Goal: Task Accomplishment & Management: Manage account settings

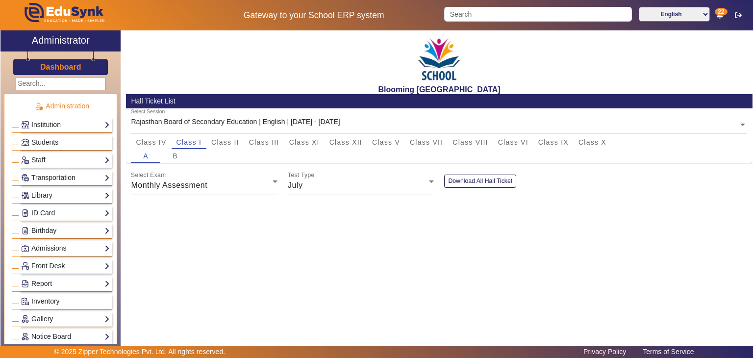
scroll to position [483, 0]
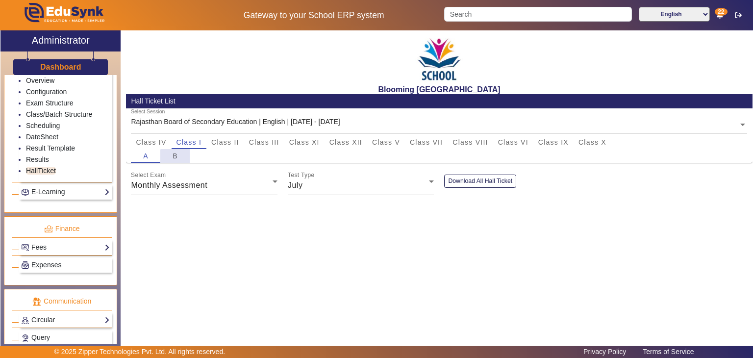
click at [179, 156] on div "B" at bounding box center [174, 156] width 29 height 14
click at [225, 144] on span "Class II" at bounding box center [225, 142] width 28 height 7
click at [175, 151] on span "B" at bounding box center [175, 156] width 5 height 14
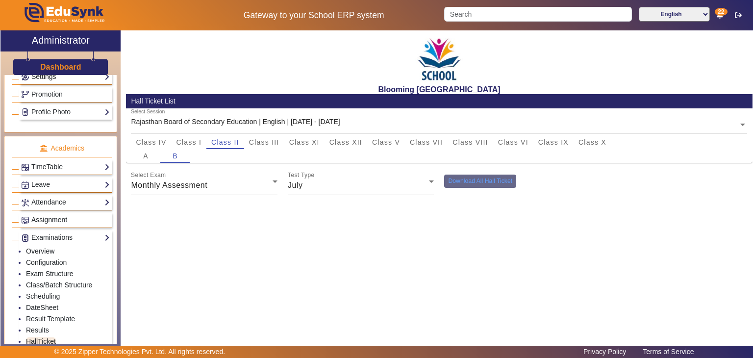
scroll to position [78, 0]
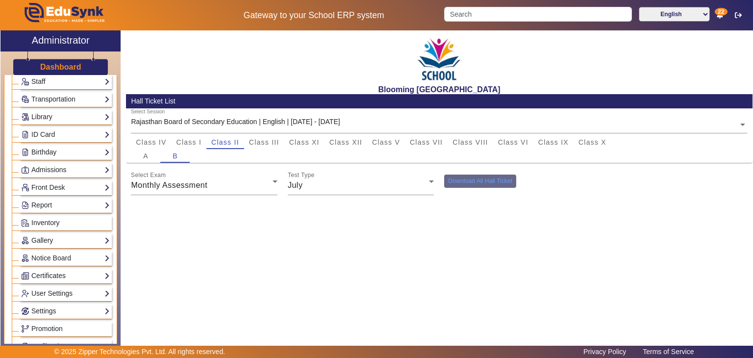
click at [121, 91] on div "Administration Institution Institution Details Session Configuration Classes/Ba…" at bounding box center [60, 209] width 120 height 269
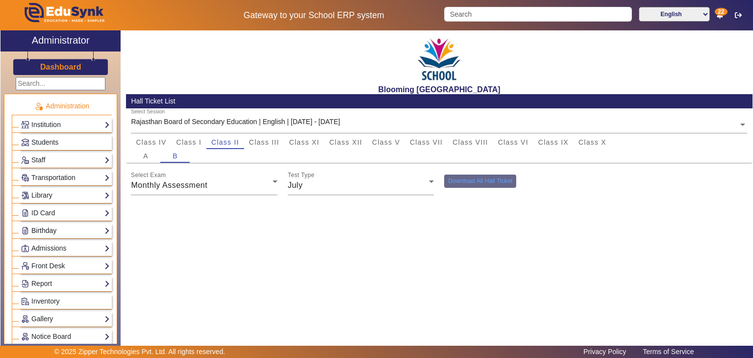
click at [79, 225] on link "Birthday" at bounding box center [65, 230] width 89 height 11
click at [45, 241] on link "Students" at bounding box center [39, 244] width 27 height 8
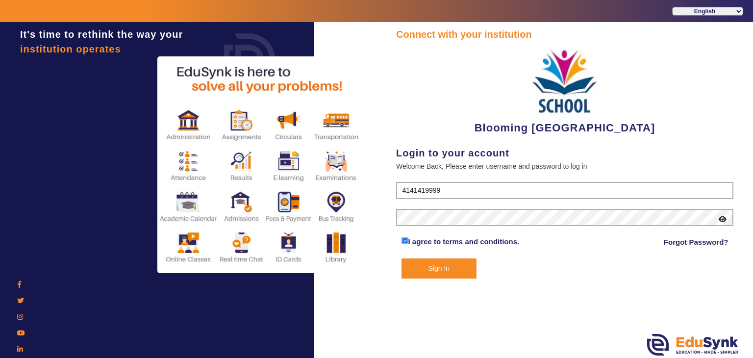
click at [449, 266] on button "Sign In" at bounding box center [439, 268] width 75 height 20
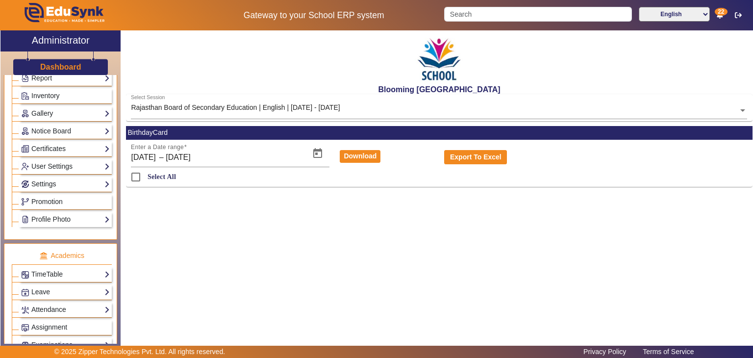
scroll to position [440, 0]
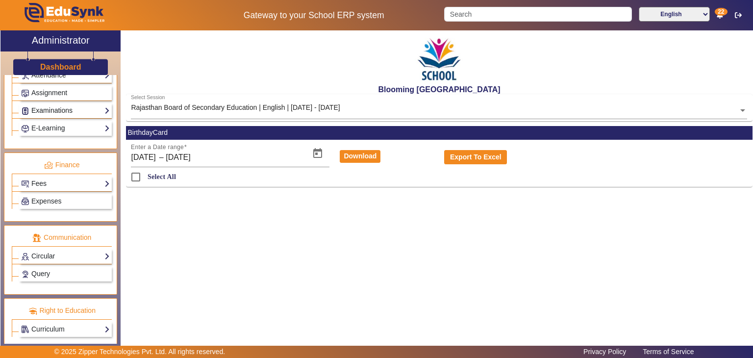
click at [62, 106] on link "Examinations" at bounding box center [65, 110] width 89 height 11
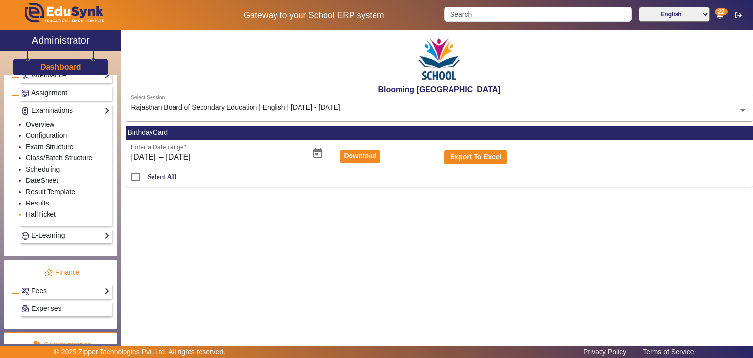
click at [45, 210] on link "HallTicket" at bounding box center [41, 214] width 30 height 8
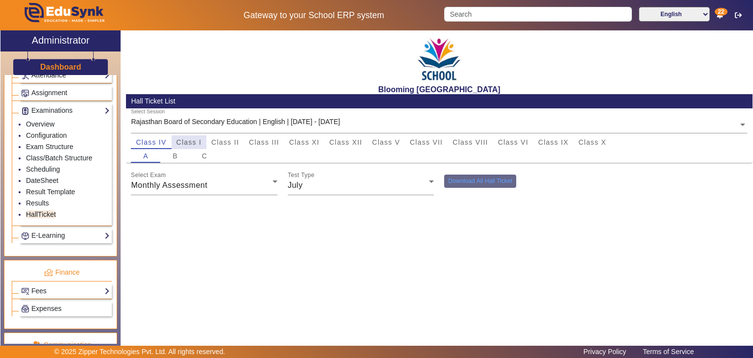
click at [188, 147] on span "Class I" at bounding box center [188, 142] width 25 height 14
click at [463, 182] on button "Download All Hall Ticket" at bounding box center [480, 181] width 72 height 13
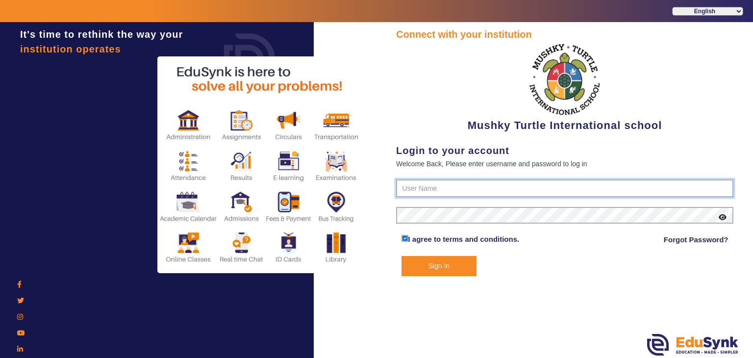
type input "9950605811"
click at [413, 265] on button "Sign In" at bounding box center [439, 266] width 75 height 20
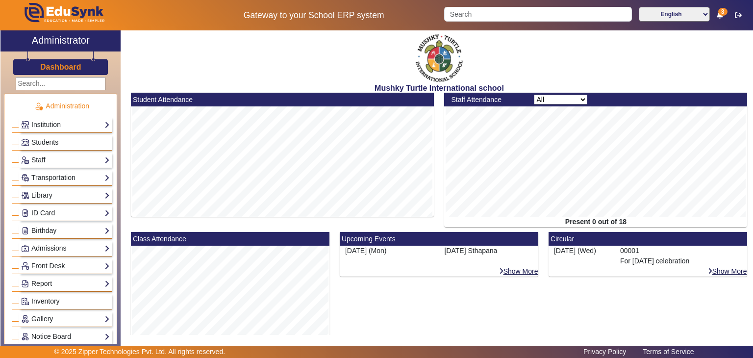
scroll to position [188, 0]
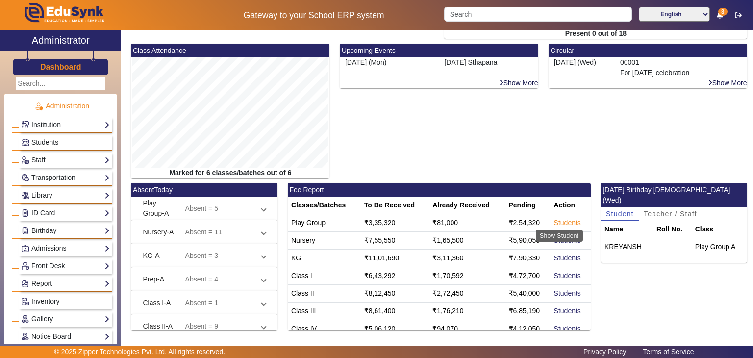
click at [561, 221] on link "Students" at bounding box center [567, 223] width 27 height 8
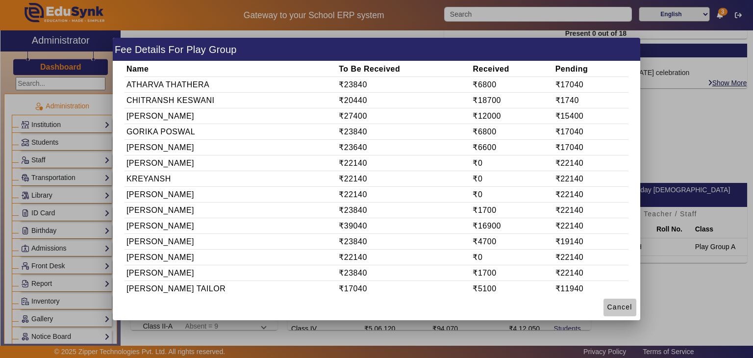
click at [620, 301] on span at bounding box center [619, 308] width 33 height 24
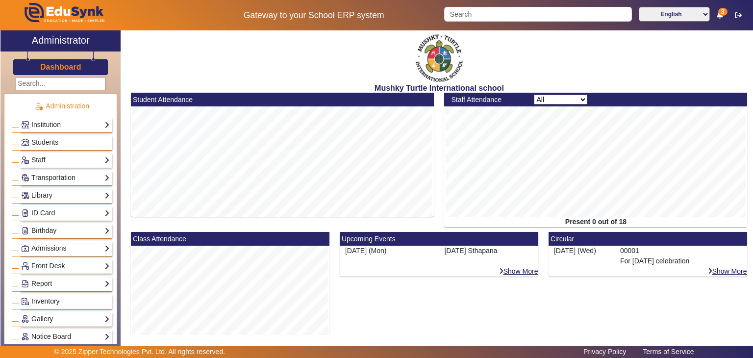
scroll to position [234, 0]
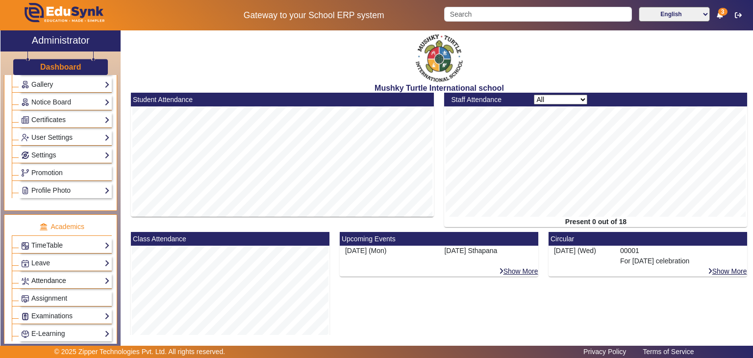
click at [57, 276] on link "Attendance" at bounding box center [65, 280] width 89 height 11
click at [42, 301] on link "Students" at bounding box center [39, 305] width 27 height 8
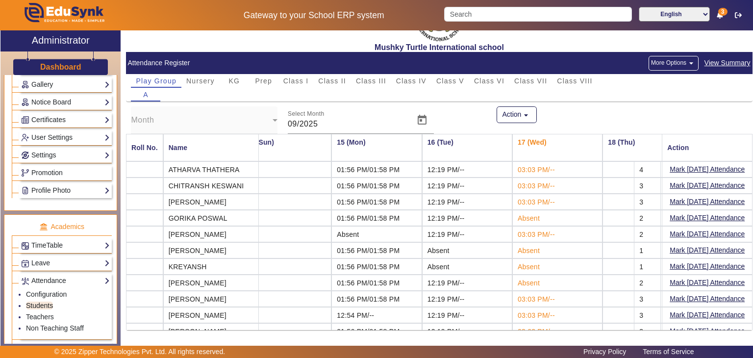
scroll to position [0, 1212]
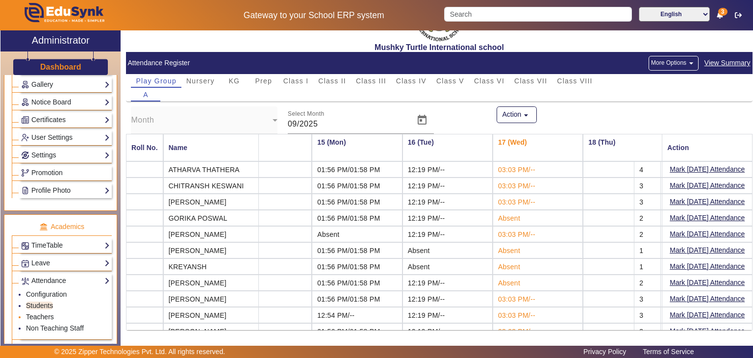
click at [44, 313] on link "Teachers" at bounding box center [40, 317] width 28 height 8
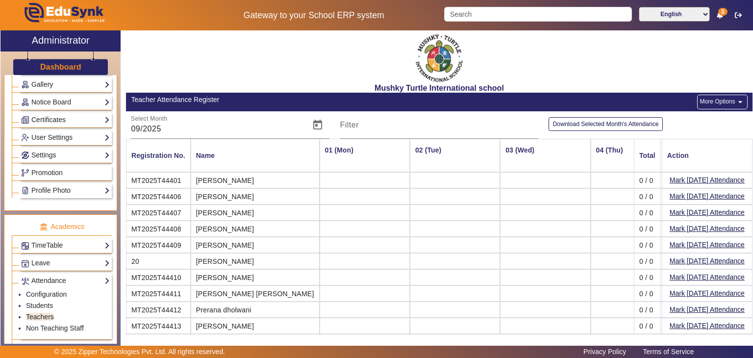
scroll to position [0, 2355]
click at [65, 324] on link "Non Teaching Staff" at bounding box center [55, 328] width 58 height 8
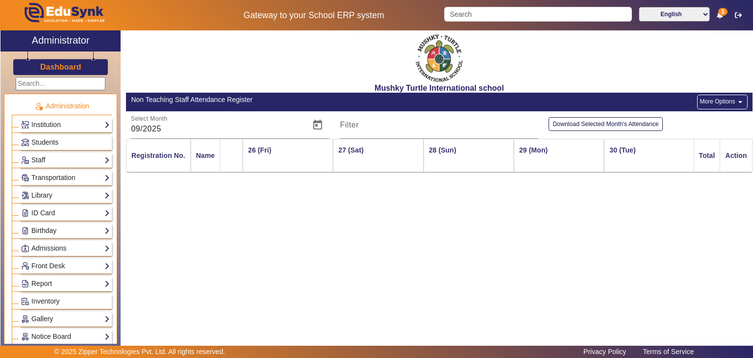
click at [69, 67] on h3 "Dashboard" at bounding box center [60, 66] width 41 height 9
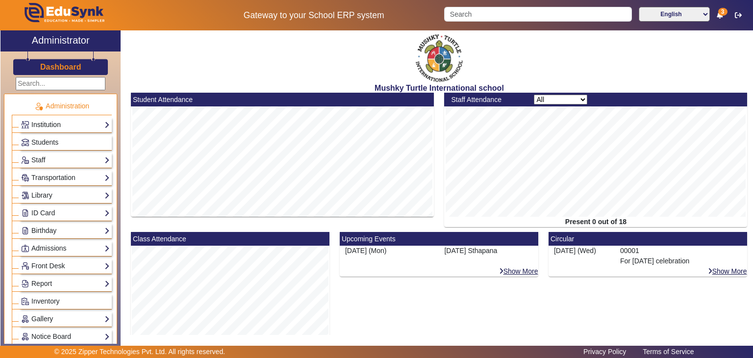
click at [63, 119] on link "Institution" at bounding box center [65, 124] width 89 height 11
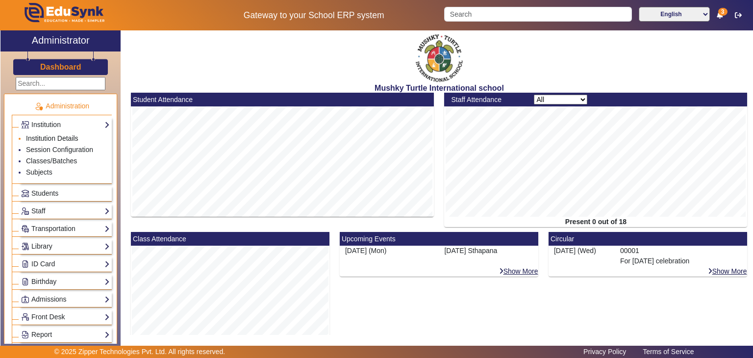
click at [51, 140] on link "Institution Details" at bounding box center [52, 138] width 52 height 8
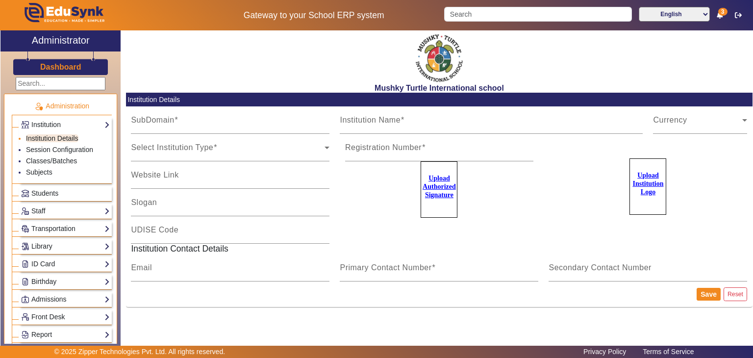
type input "MushkyTurtleJai"
type input "Mushky Turtle International school"
type input "NA"
type input "mushkyturtleinternational@gmail.com"
type input "9950605811"
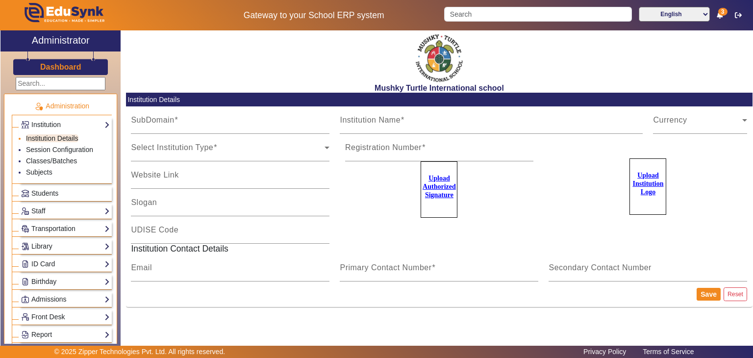
type input "8094001000"
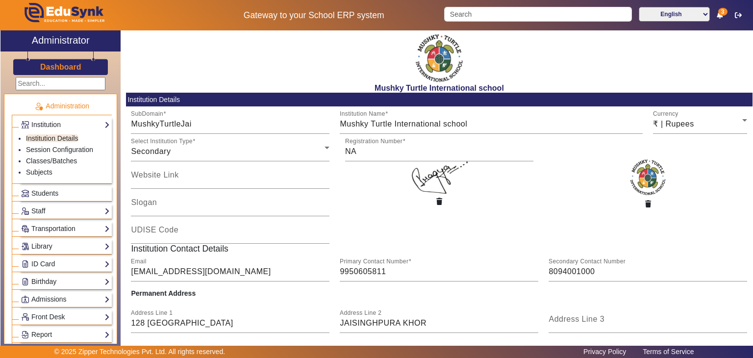
click at [63, 68] on h3 "Dashboard" at bounding box center [60, 66] width 41 height 9
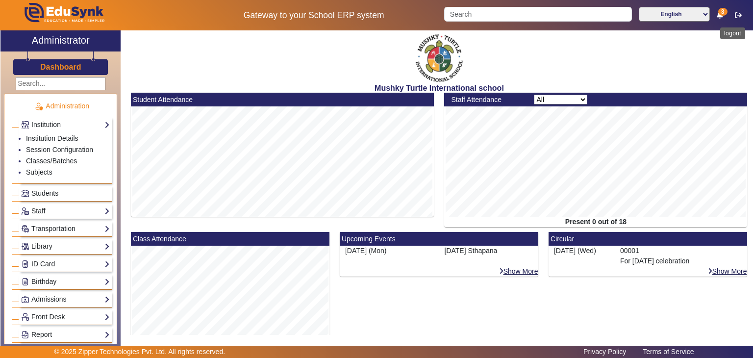
click at [734, 18] on button "button" at bounding box center [738, 15] width 18 height 17
click at [737, 21] on button "button" at bounding box center [738, 15] width 18 height 17
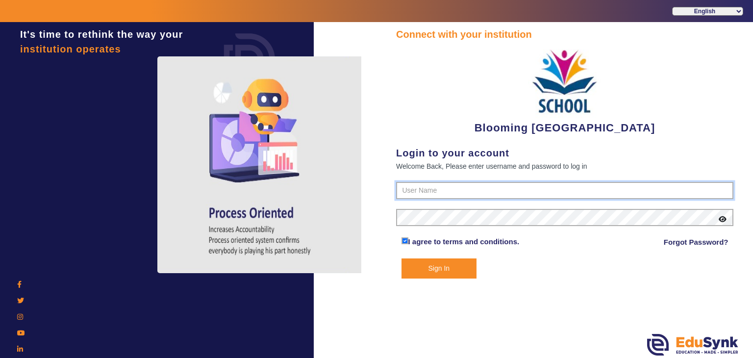
type input "4141419999"
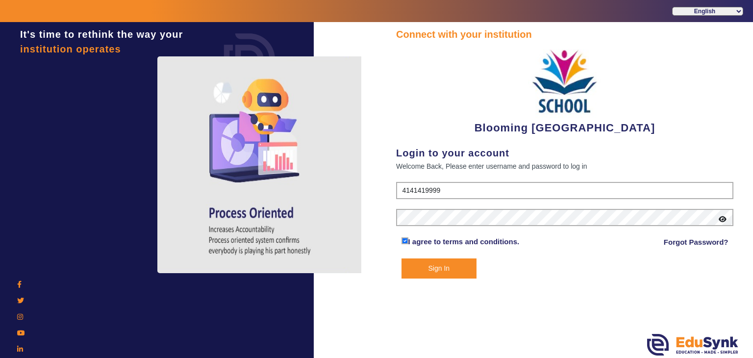
click at [467, 271] on button "Sign In" at bounding box center [439, 268] width 75 height 20
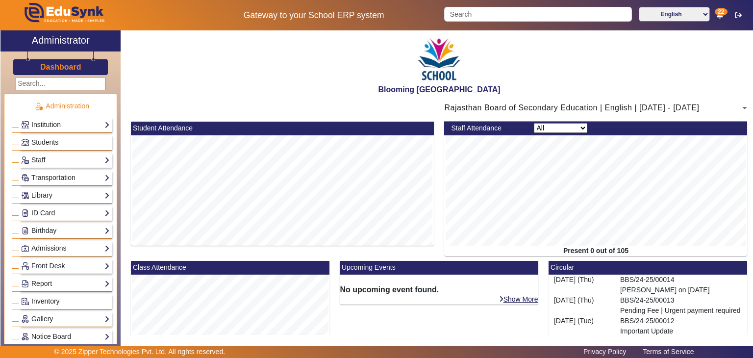
click at [88, 126] on link "Institution" at bounding box center [65, 124] width 89 height 11
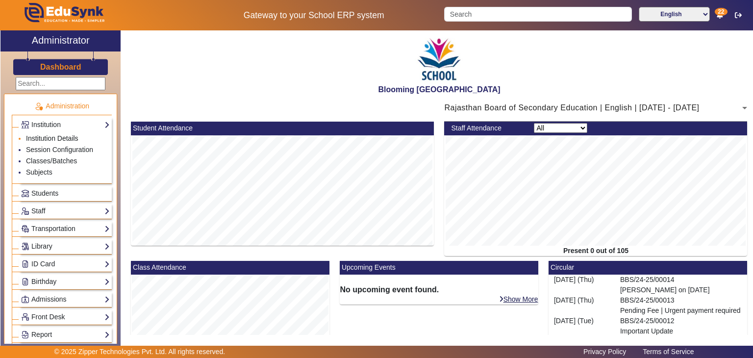
click at [71, 139] on link "Institution Details" at bounding box center [52, 138] width 52 height 8
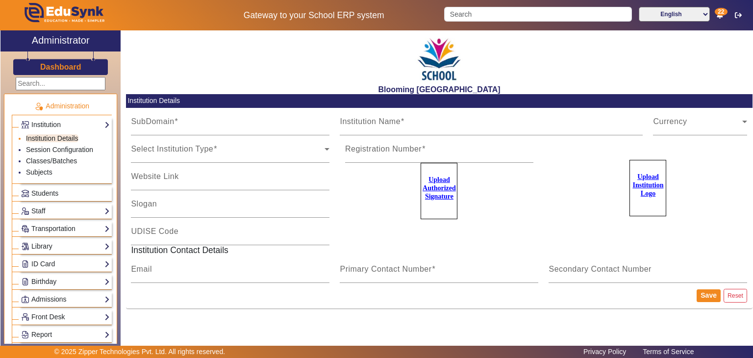
type input "bloomingbuds"
type input "Blooming [GEOGRAPHIC_DATA]"
type input "[DOMAIN_NAME]"
type input "Prepare for a better [DATE]"
type input "KA123441211/93"
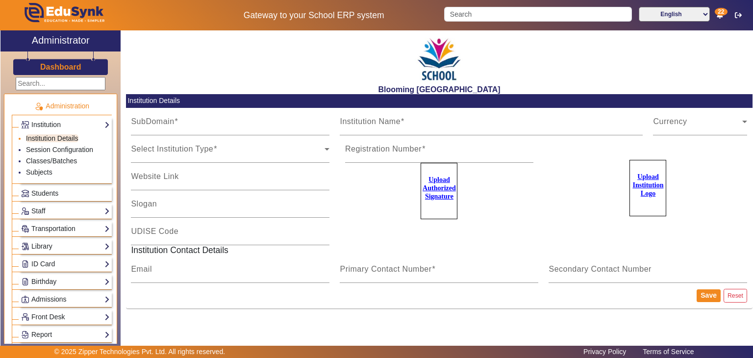
type input "[EMAIL_ADDRESS][DOMAIN_NAME]"
type input "4141419999"
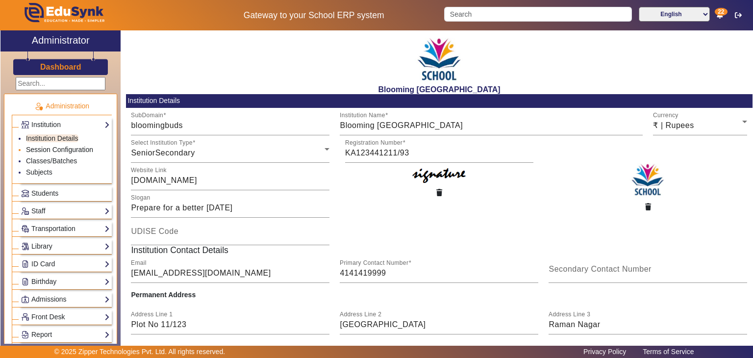
click at [71, 147] on link "Session Configuration" at bounding box center [59, 150] width 67 height 8
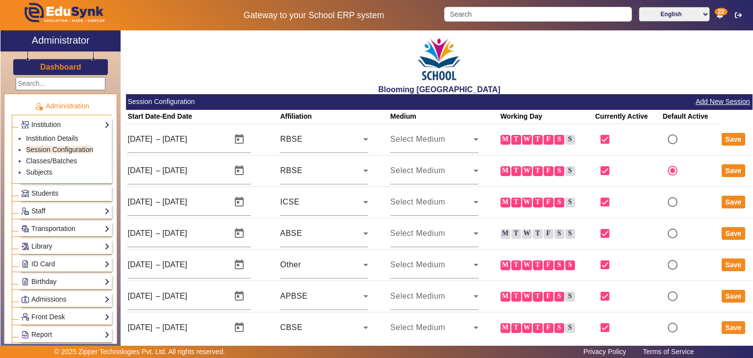
click at [115, 190] on div "Administration Institution Institution Details Session Configuration Classes/Ba…" at bounding box center [60, 209] width 120 height 269
click at [62, 312] on link "Front Desk" at bounding box center [65, 316] width 89 height 11
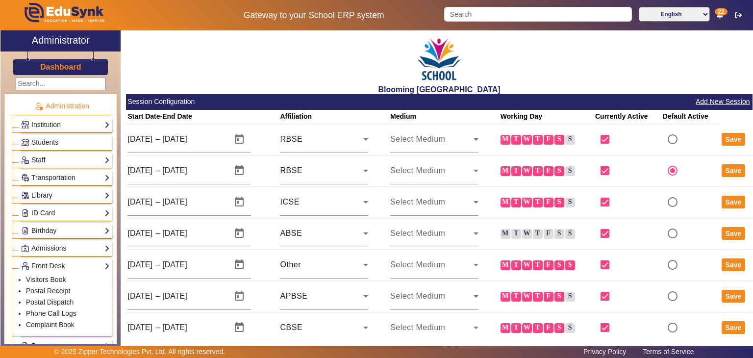
click at [65, 197] on link "Library" at bounding box center [65, 195] width 89 height 11
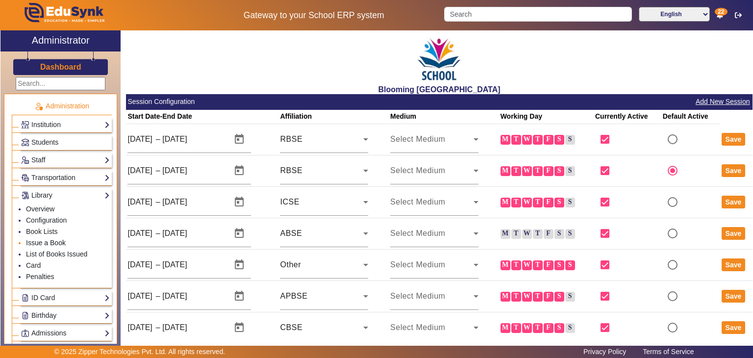
click at [45, 240] on link "Issue a Book" at bounding box center [46, 243] width 40 height 8
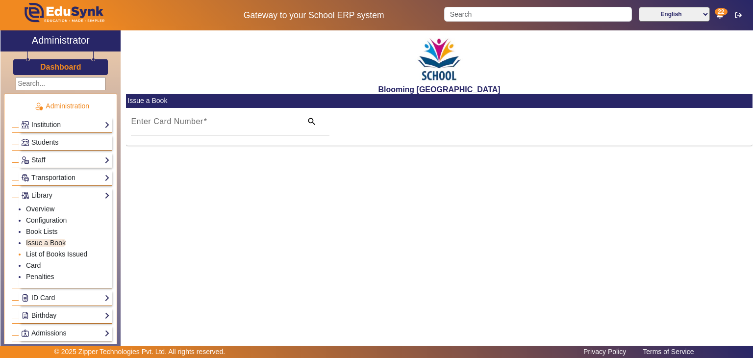
click at [35, 250] on link "List of Books Issued" at bounding box center [56, 254] width 61 height 8
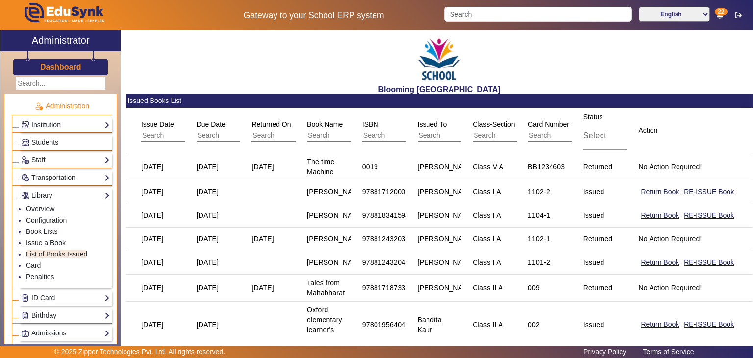
click at [653, 251] on mat-cell "No Action Required!" at bounding box center [690, 239] width 126 height 24
click at [154, 132] on input "text" at bounding box center [185, 135] width 88 height 13
click at [33, 265] on link "Card" at bounding box center [33, 265] width 15 height 8
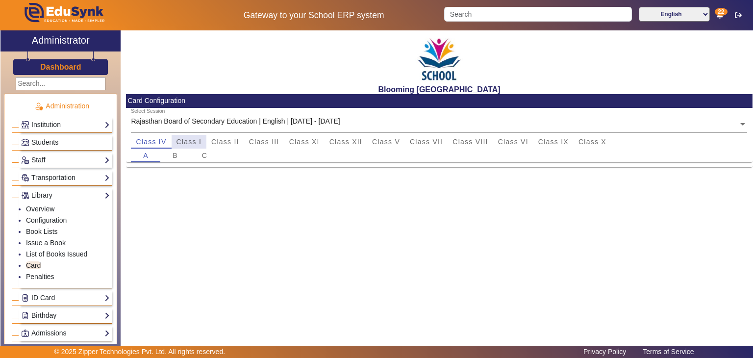
click at [191, 138] on span "Class I" at bounding box center [188, 141] width 25 height 7
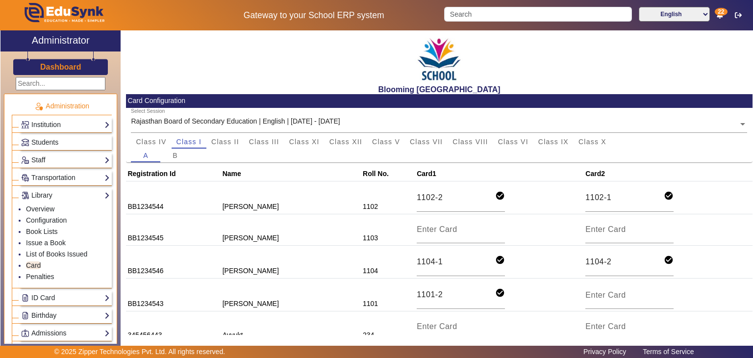
click at [154, 204] on td "BB1234544" at bounding box center [173, 197] width 95 height 33
copy td "BB1234544"
click at [47, 239] on link "Issue a Book" at bounding box center [46, 243] width 40 height 8
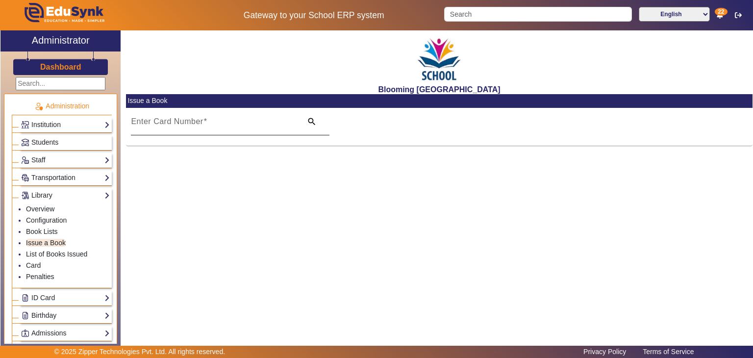
click at [175, 126] on mat-label "Enter Card Number" at bounding box center [167, 121] width 72 height 8
click at [175, 126] on input "Enter Card Number" at bounding box center [213, 126] width 165 height 12
paste input "BB1234544"
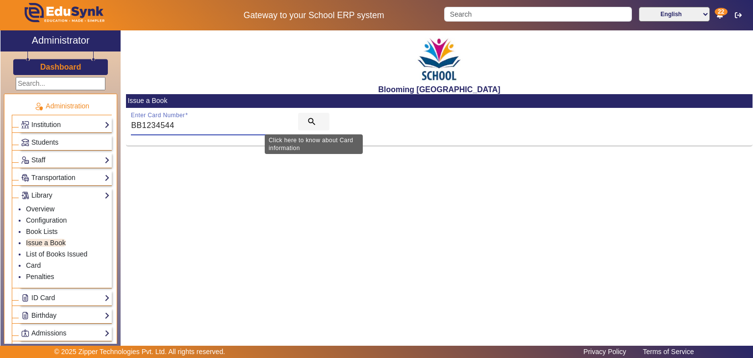
click at [309, 117] on mat-icon "search" at bounding box center [312, 122] width 10 height 10
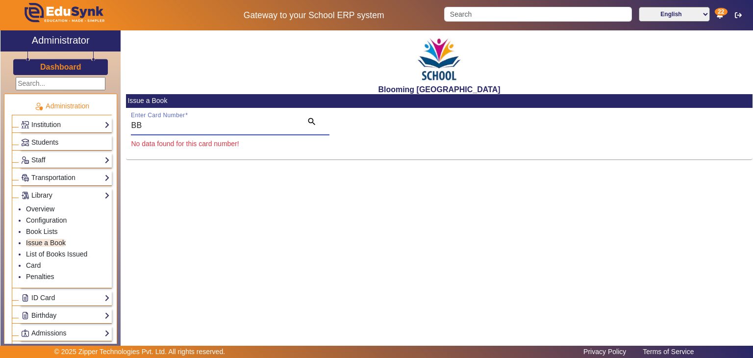
type input "B"
paste input "BB1234544"
type input "BB1234544"
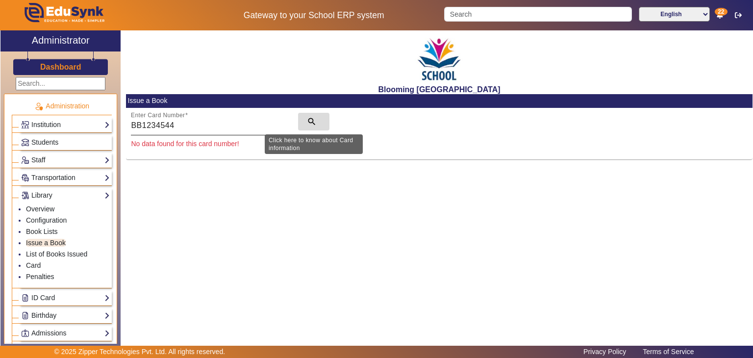
click at [311, 128] on span "search" at bounding box center [313, 122] width 31 height 24
click at [40, 251] on link "List of Books Issued" at bounding box center [56, 254] width 61 height 8
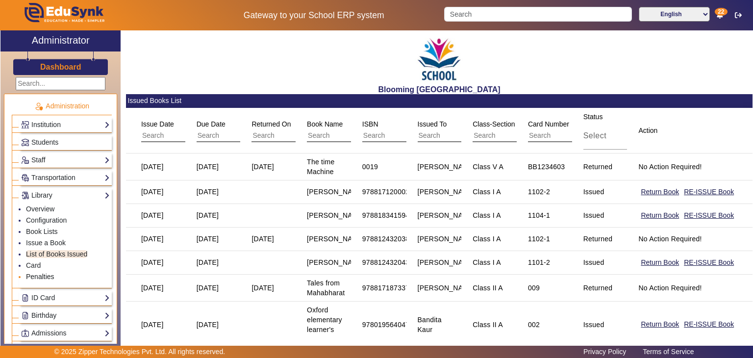
click at [40, 276] on link "Penalties" at bounding box center [40, 277] width 28 height 8
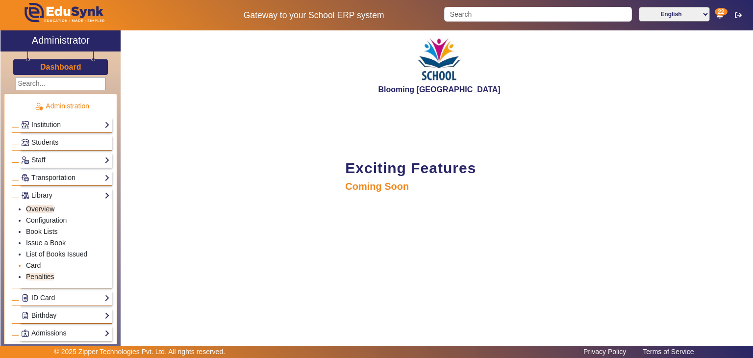
click at [39, 263] on link "Card" at bounding box center [33, 265] width 15 height 8
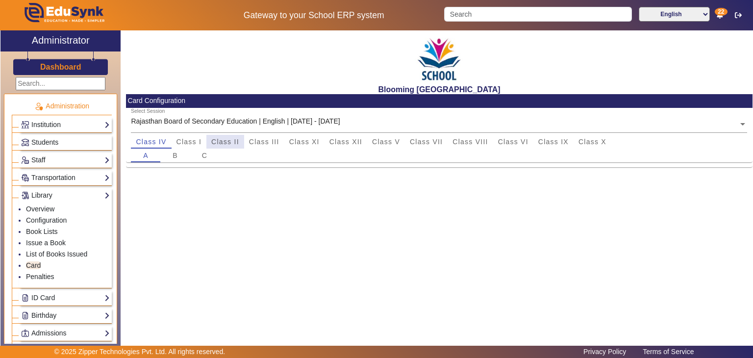
click at [226, 140] on span "Class II" at bounding box center [225, 141] width 28 height 7
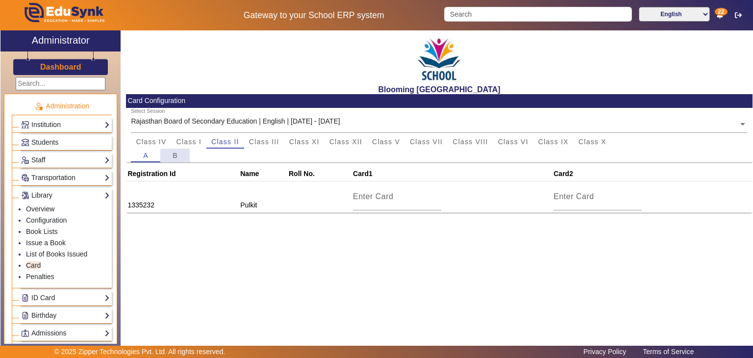
click at [176, 160] on span "B" at bounding box center [175, 156] width 5 height 14
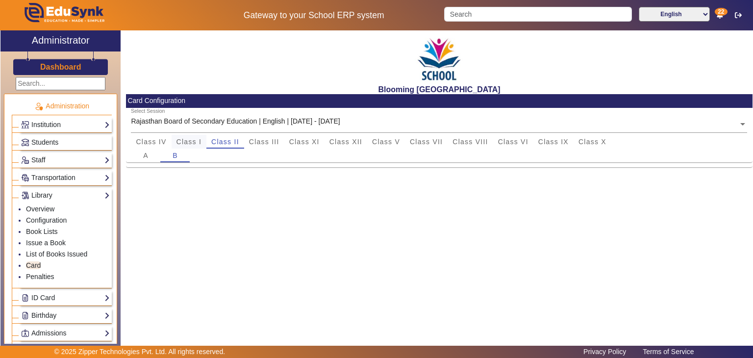
click at [184, 143] on span "Class I" at bounding box center [188, 141] width 25 height 7
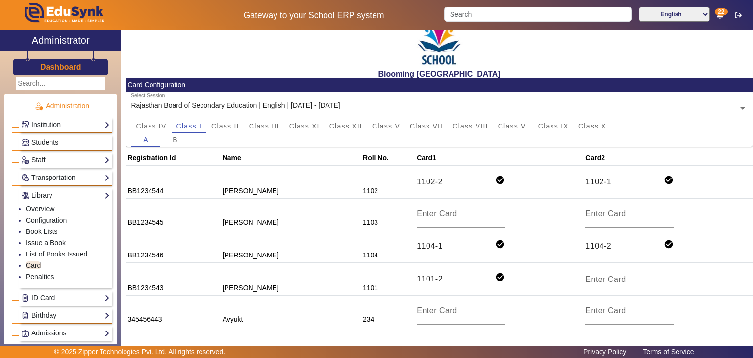
scroll to position [13, 0]
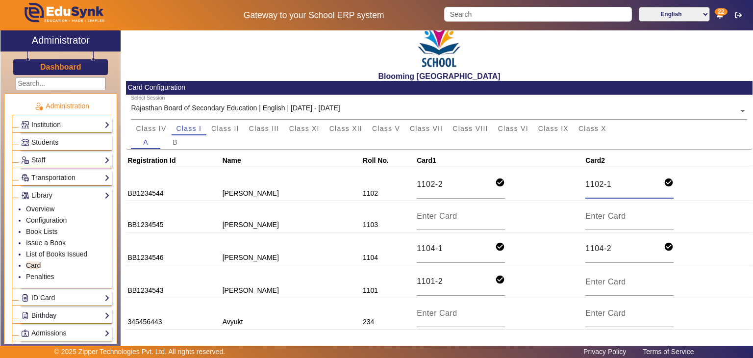
drag, startPoint x: 569, startPoint y: 186, endPoint x: 586, endPoint y: 185, distance: 17.2
click at [586, 185] on input "1102-1" at bounding box center [624, 183] width 78 height 13
click at [51, 239] on link "Issue a Book" at bounding box center [46, 243] width 40 height 8
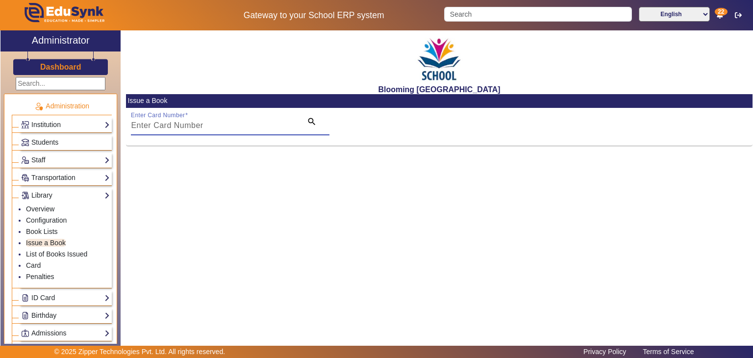
click at [194, 130] on input "Enter Card Number" at bounding box center [213, 126] width 165 height 12
paste input "1102"
type input "1102"
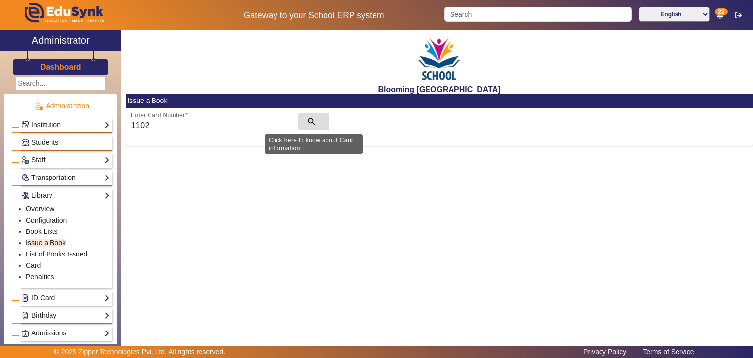
click at [315, 122] on mat-icon "search" at bounding box center [312, 122] width 10 height 10
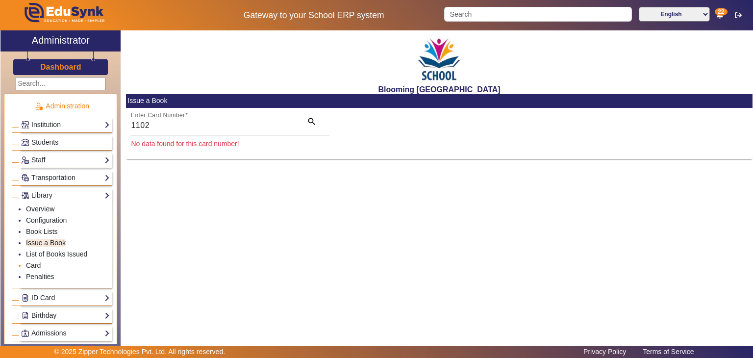
click at [37, 268] on li "Card" at bounding box center [68, 265] width 84 height 11
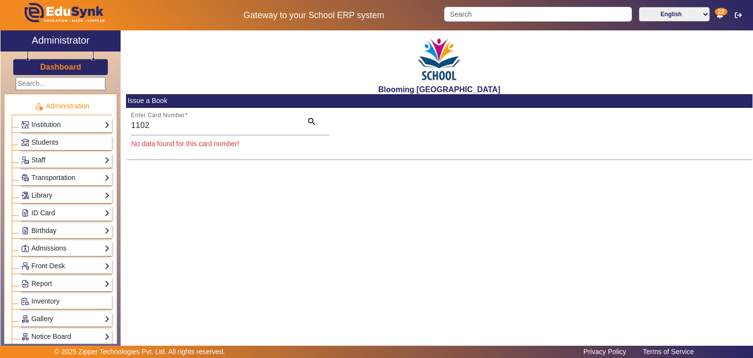
click at [58, 210] on link "ID Card" at bounding box center [65, 212] width 89 height 11
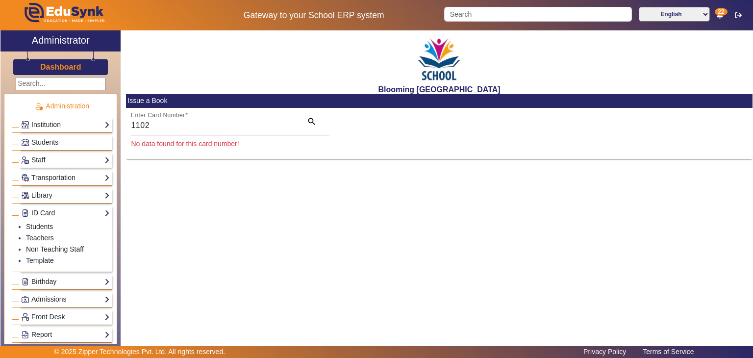
click at [89, 200] on div "Library Overview Configuration Book Lists Issue a Book List of Books Issued Car…" at bounding box center [65, 195] width 93 height 15
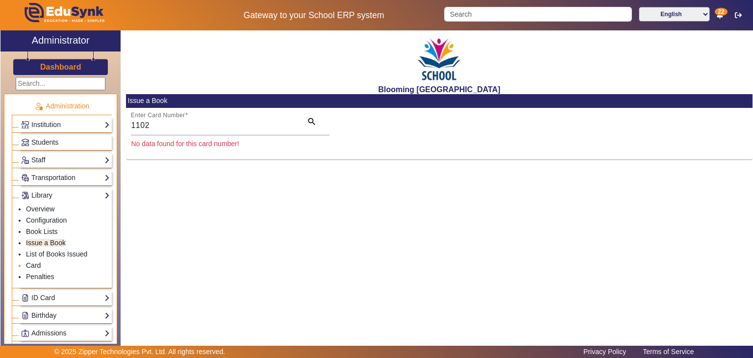
click at [37, 261] on link "Card" at bounding box center [33, 265] width 15 height 8
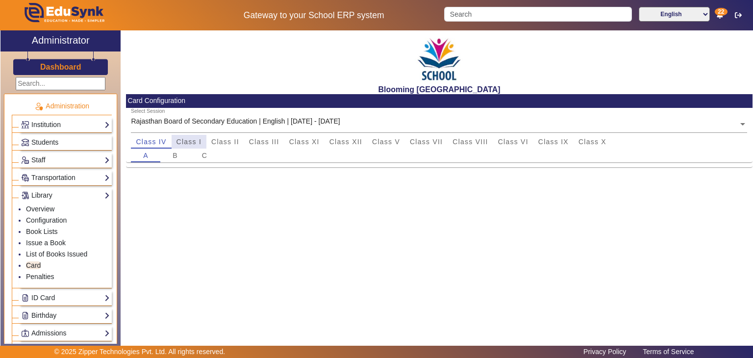
click at [201, 142] on span "Class I" at bounding box center [188, 141] width 25 height 7
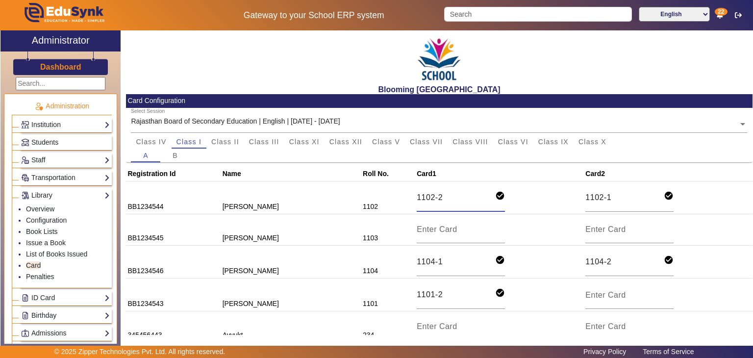
drag, startPoint x: 389, startPoint y: 194, endPoint x: 416, endPoint y: 195, distance: 26.5
click at [417, 195] on input "1102-2" at bounding box center [456, 197] width 78 height 13
click at [38, 243] on link "Issue a Book" at bounding box center [46, 243] width 40 height 8
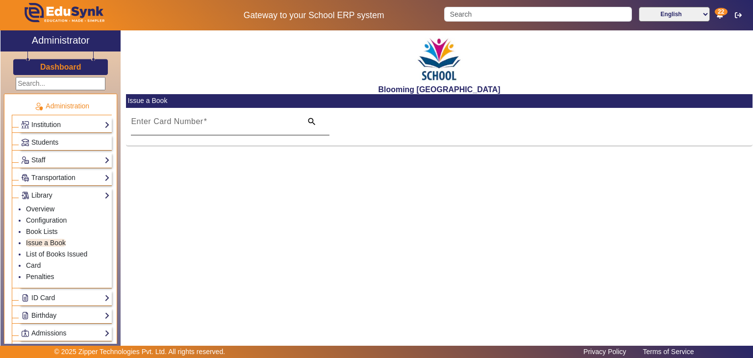
click at [184, 120] on mat-label "Enter Card Number" at bounding box center [167, 121] width 72 height 8
click at [184, 120] on input "Enter Card Number" at bounding box center [213, 126] width 165 height 12
paste input "1102-2"
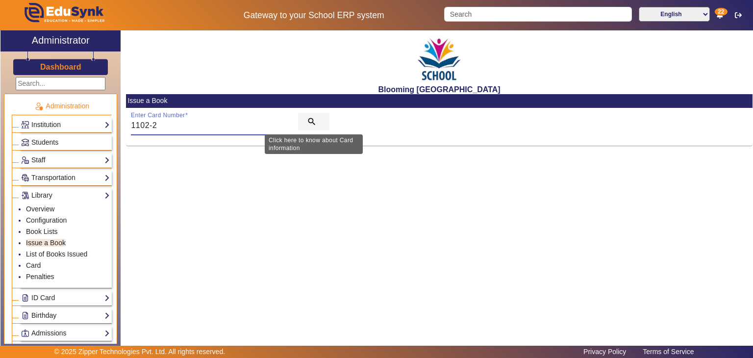
type input "1102-2"
click at [313, 120] on mat-icon "search" at bounding box center [312, 122] width 10 height 10
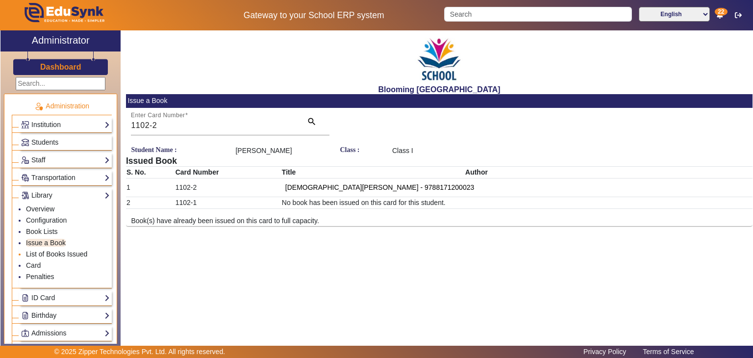
click at [80, 250] on link "List of Books Issued" at bounding box center [56, 254] width 61 height 8
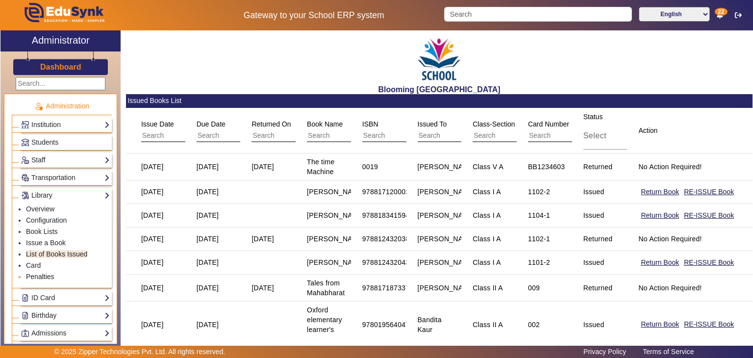
click at [39, 273] on link "Penalties" at bounding box center [40, 277] width 28 height 8
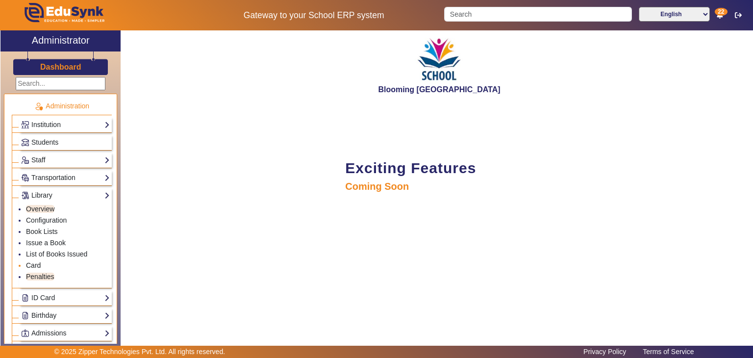
click at [36, 265] on link "Card" at bounding box center [33, 265] width 15 height 8
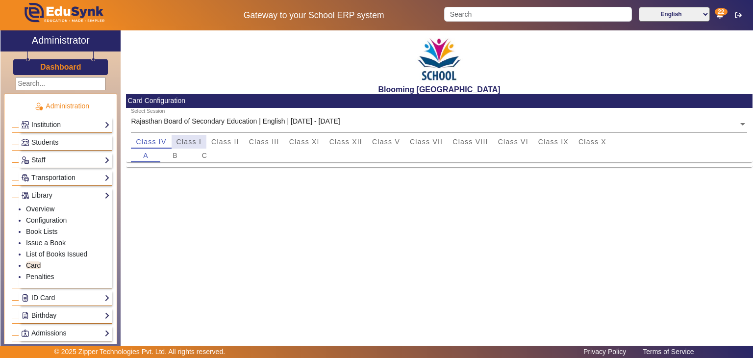
click at [195, 140] on span "Class I" at bounding box center [188, 141] width 25 height 7
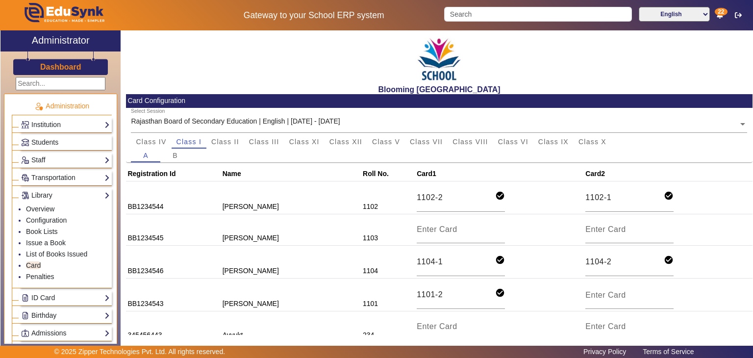
click at [700, 256] on td "1104-2 check_circle" at bounding box center [668, 261] width 169 height 33
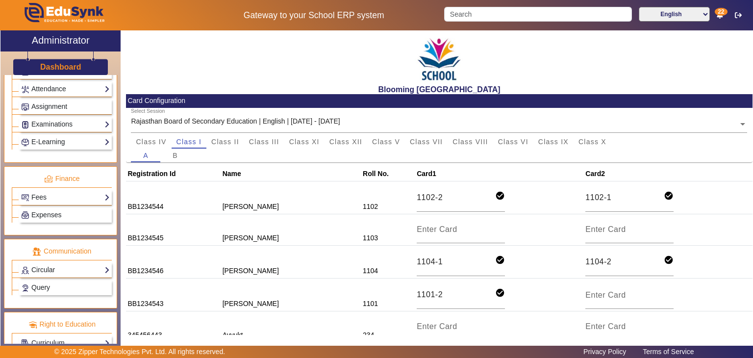
scroll to position [525, 0]
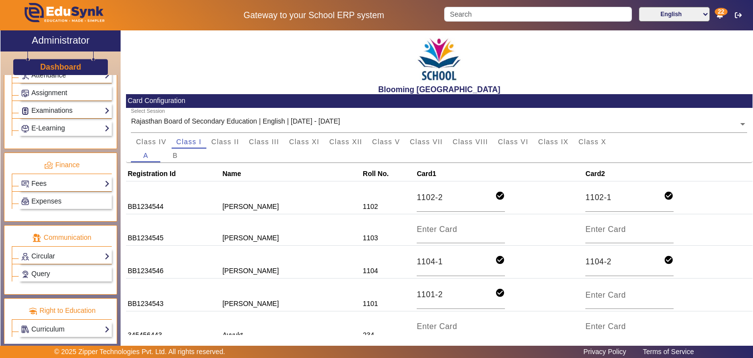
click at [121, 241] on div "Blooming Buds Secondary School Card Configuration Select Session Rajasthan Boar…" at bounding box center [437, 185] width 632 height 310
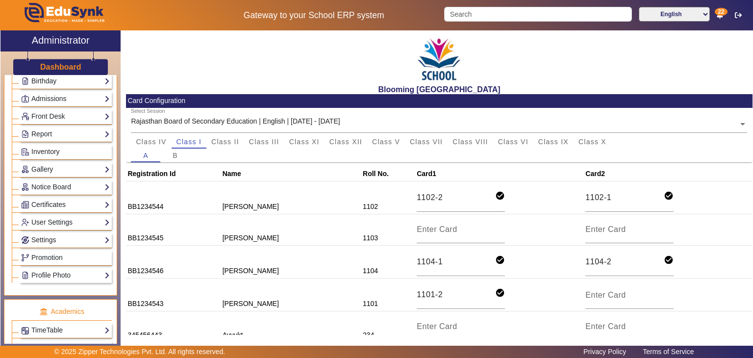
scroll to position [469, 0]
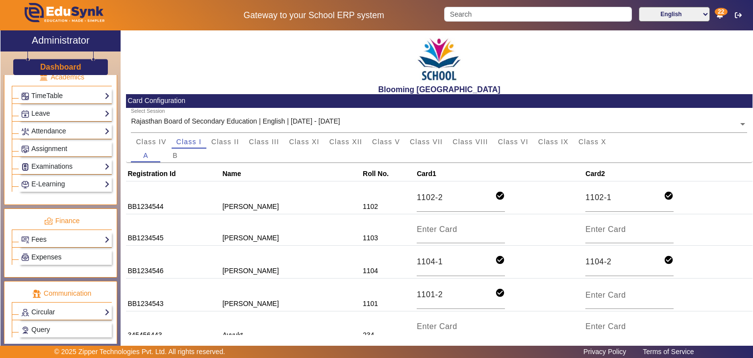
click at [75, 251] on link "Expenses" at bounding box center [65, 256] width 89 height 11
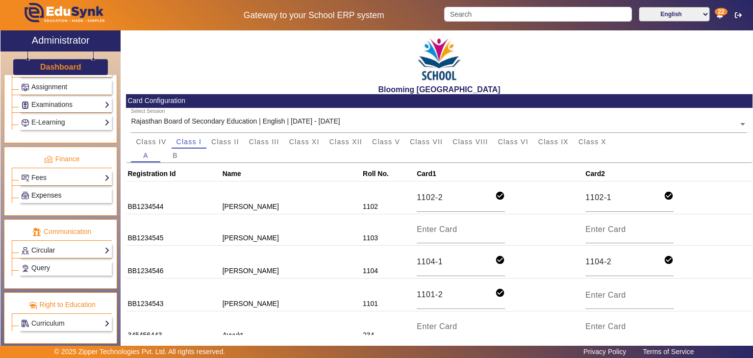
scroll to position [384, 0]
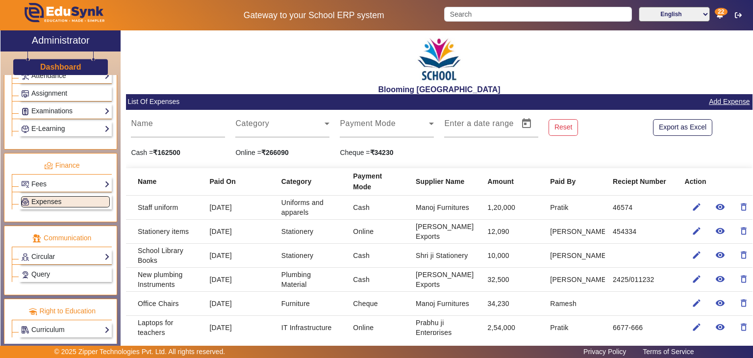
scroll to position [440, 0]
click at [122, 232] on div "Blooming Buds Secondary School List Of Expenses Add Expense Name Category Payme…" at bounding box center [437, 185] width 632 height 310
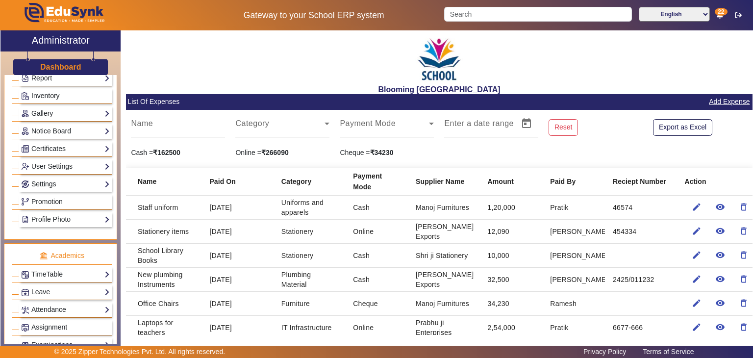
click at [121, 139] on div "Administration Institution Institution Details Session Configuration Classes/Ba…" at bounding box center [60, 209] width 120 height 269
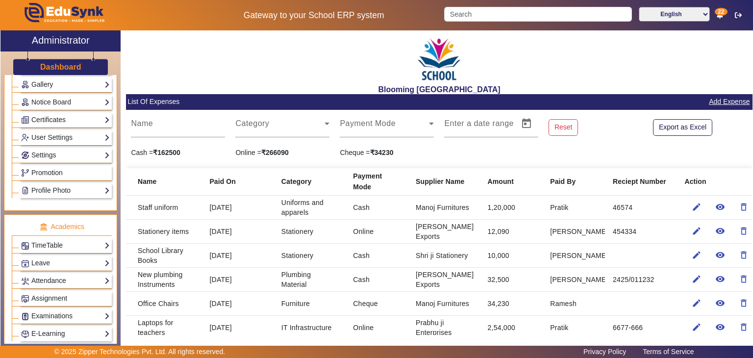
scroll to position [0, 0]
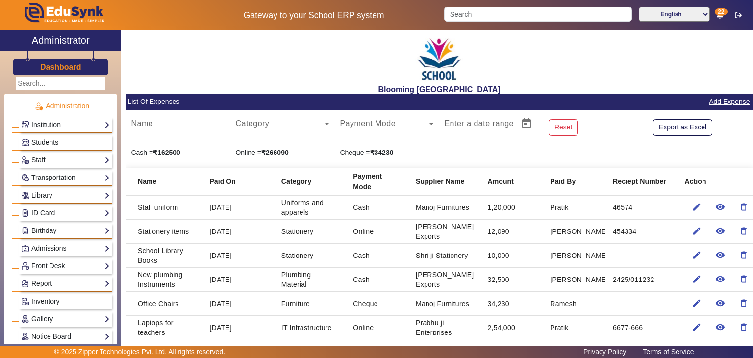
click at [85, 137] on link "Students" at bounding box center [65, 142] width 89 height 11
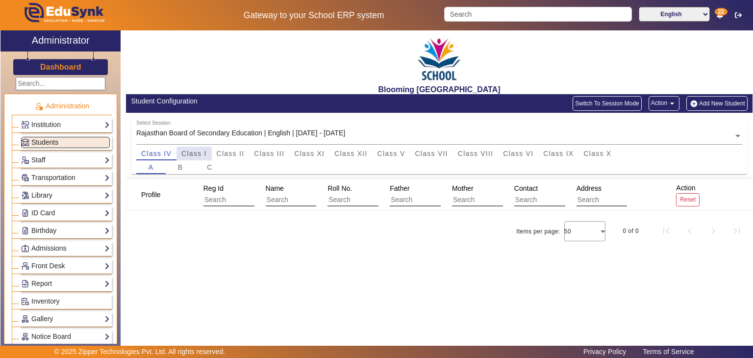
click at [182, 147] on span "Class I" at bounding box center [193, 154] width 25 height 14
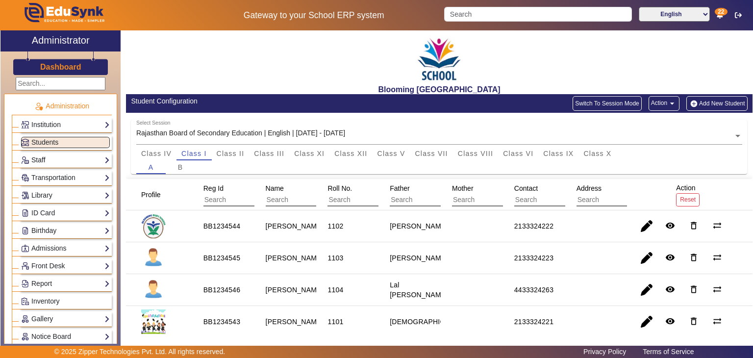
click at [61, 164] on link "Staff" at bounding box center [65, 159] width 89 height 11
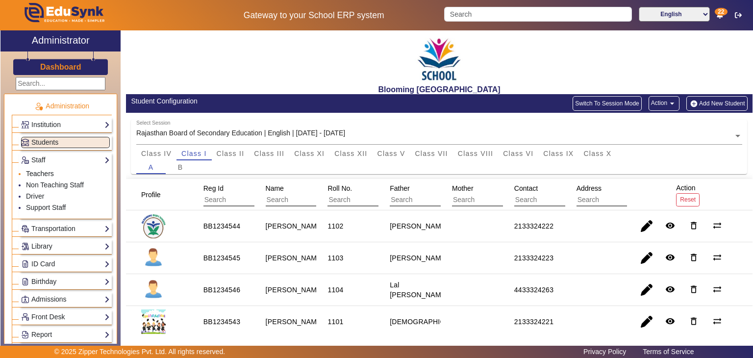
click at [48, 176] on link "Teachers" at bounding box center [40, 174] width 28 height 8
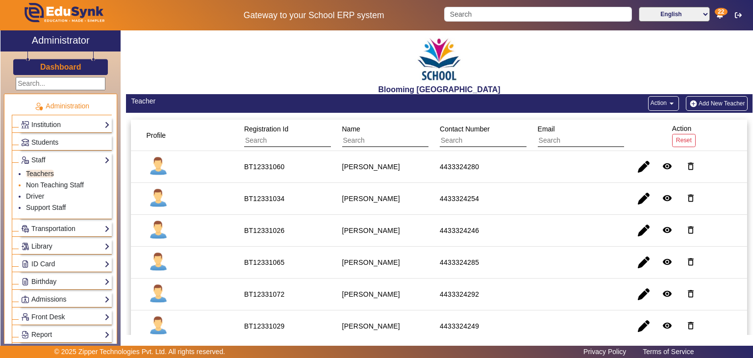
click at [50, 180] on li "Non Teaching Staff" at bounding box center [68, 185] width 84 height 11
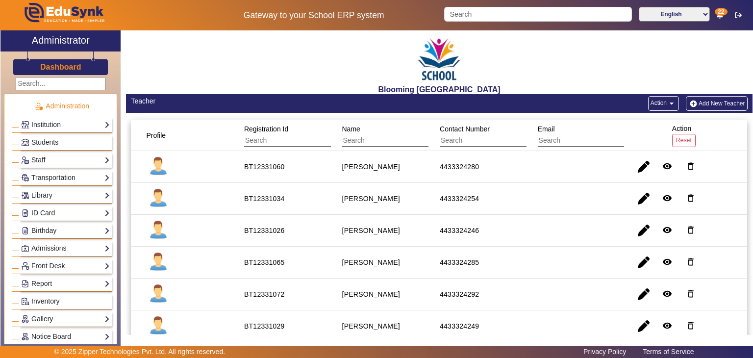
scroll to position [234, 0]
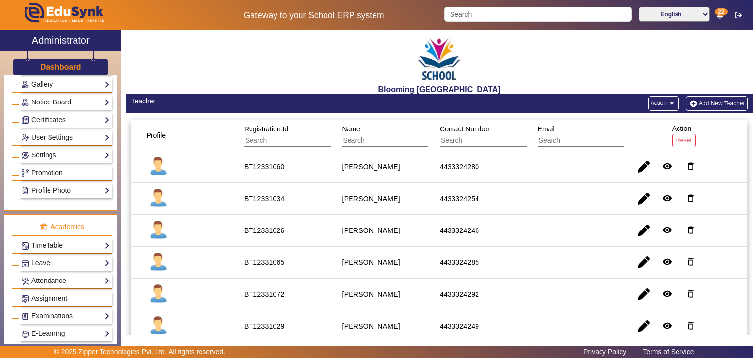
click at [84, 245] on link "TimeTable" at bounding box center [65, 245] width 89 height 11
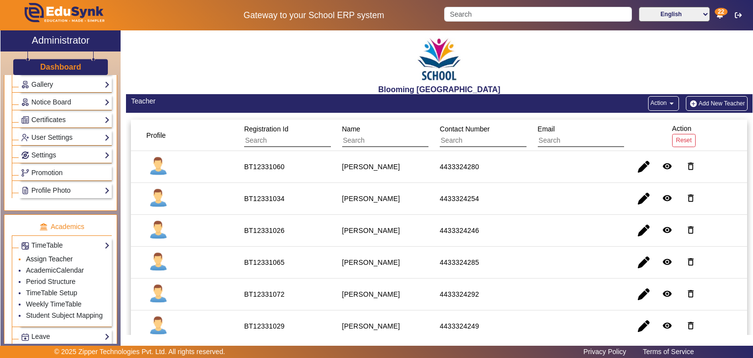
click at [55, 255] on link "Assign Teacher" at bounding box center [49, 259] width 47 height 8
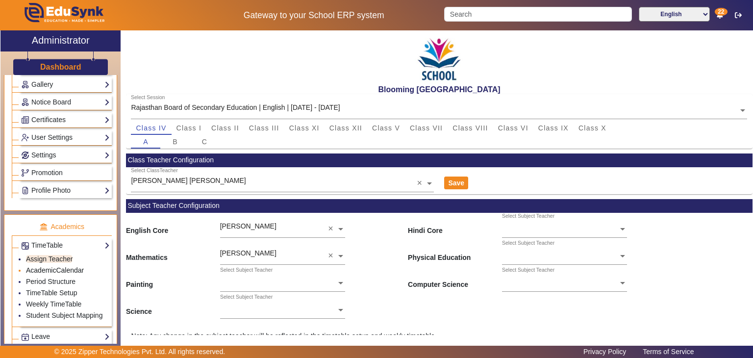
click at [51, 269] on link "AcademicCalendar" at bounding box center [55, 270] width 58 height 8
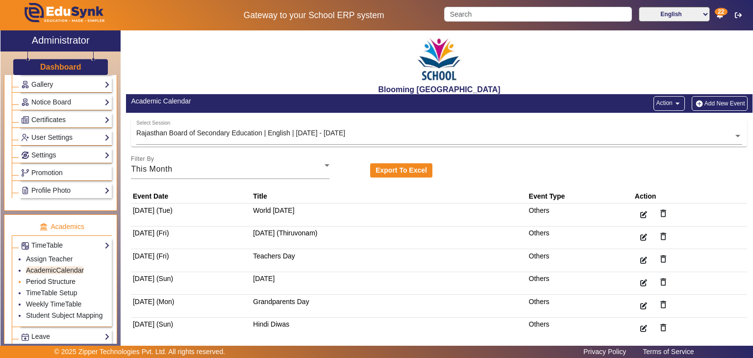
click at [56, 277] on link "Period Structure" at bounding box center [51, 281] width 50 height 8
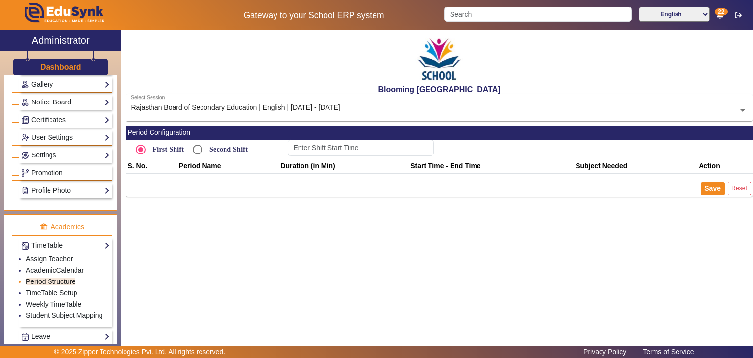
type input "08:30"
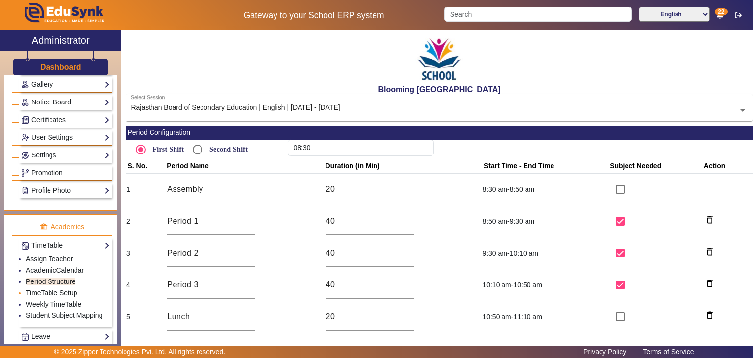
click at [62, 289] on link "TimeTable Setup" at bounding box center [51, 293] width 51 height 8
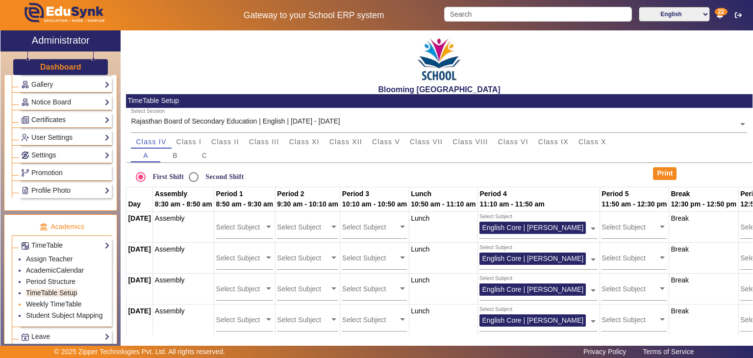
click at [71, 300] on link "Weekly TimeTable" at bounding box center [53, 304] width 55 height 8
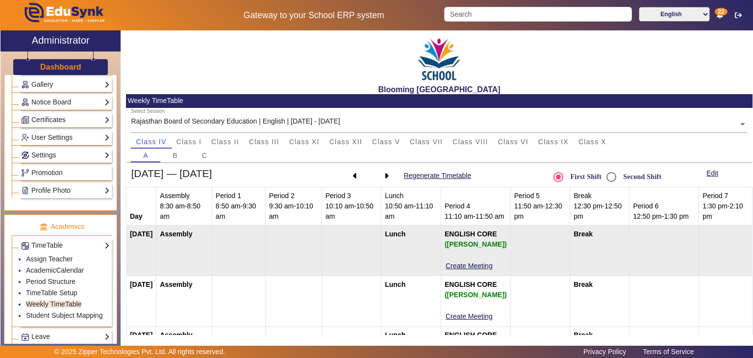
click at [288, 259] on td at bounding box center [293, 250] width 56 height 50
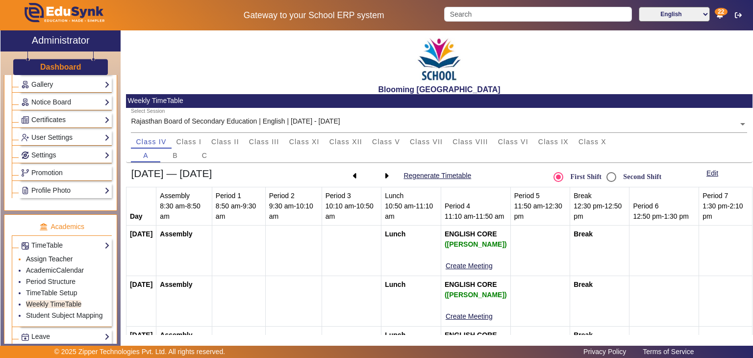
click at [48, 255] on link "Assign Teacher" at bounding box center [49, 259] width 47 height 8
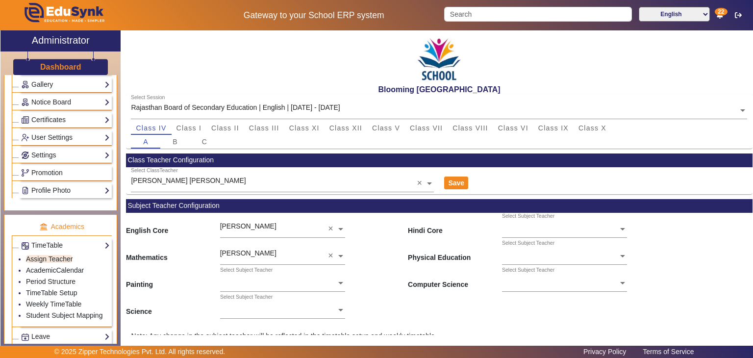
click at [700, 252] on div "Mathematics [PERSON_NAME] × Physical Education Select Subject Teacher" at bounding box center [439, 253] width 627 height 27
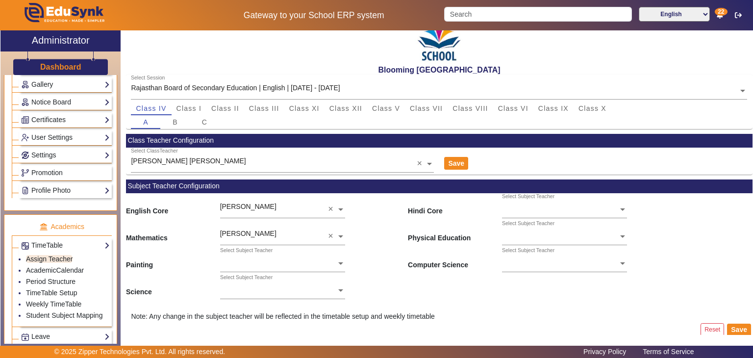
scroll to position [27, 0]
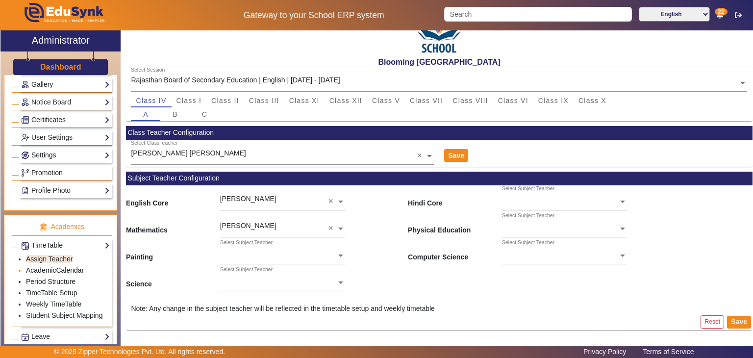
click at [74, 267] on link "AcademicCalendar" at bounding box center [55, 270] width 58 height 8
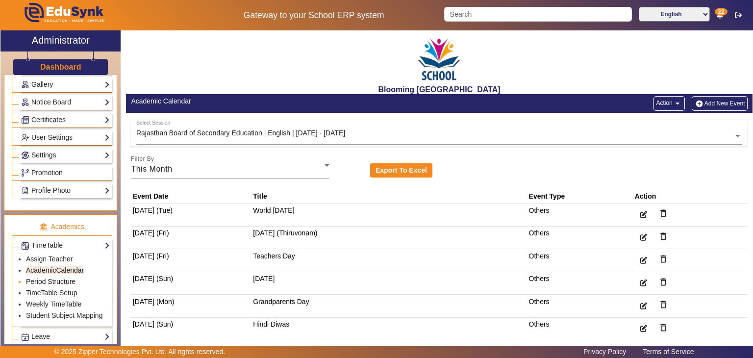
click at [63, 277] on link "Period Structure" at bounding box center [51, 281] width 50 height 8
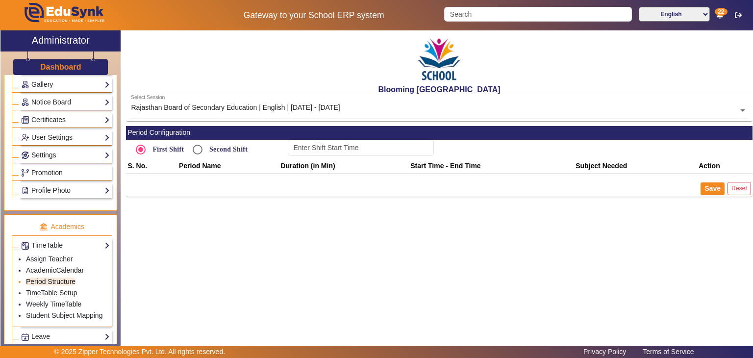
type input "08:30"
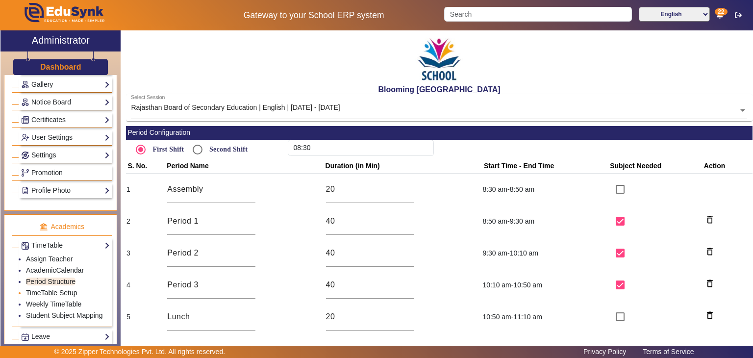
click at [59, 289] on link "TimeTable Setup" at bounding box center [51, 293] width 51 height 8
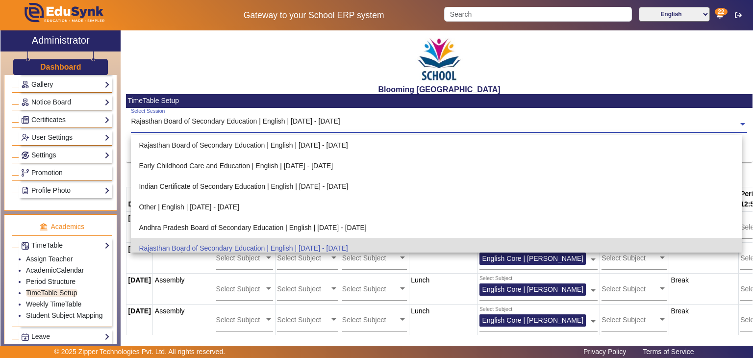
click at [578, 117] on div "Select Session Rajasthan Board of Secondary Education | English | [DATE] - [DAT…" at bounding box center [434, 119] width 607 height 22
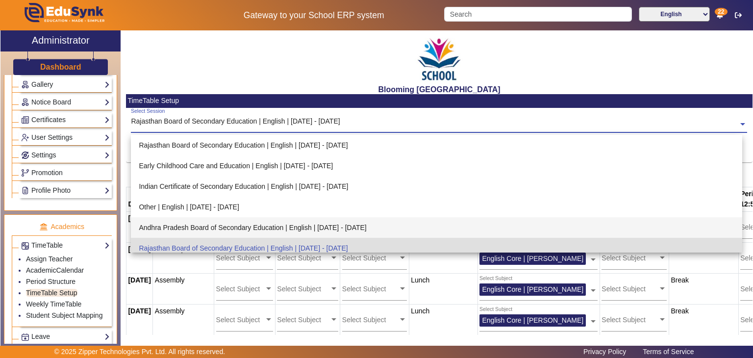
scroll to position [47, 0]
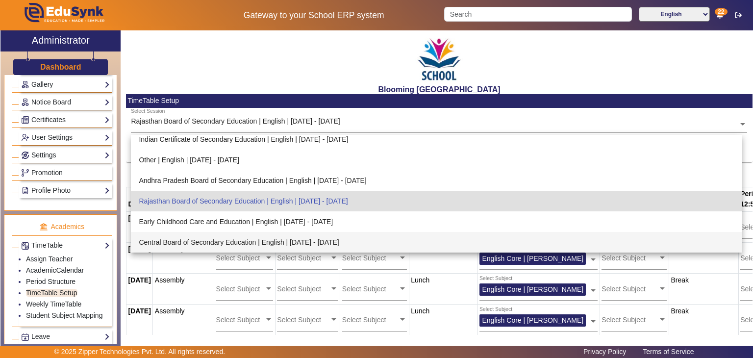
click at [302, 73] on div "Blooming [GEOGRAPHIC_DATA]" at bounding box center [439, 62] width 627 height 64
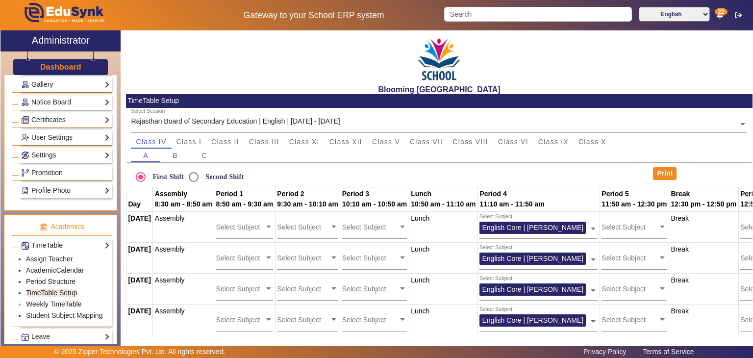
click at [41, 300] on link "Weekly TimeTable" at bounding box center [53, 304] width 55 height 8
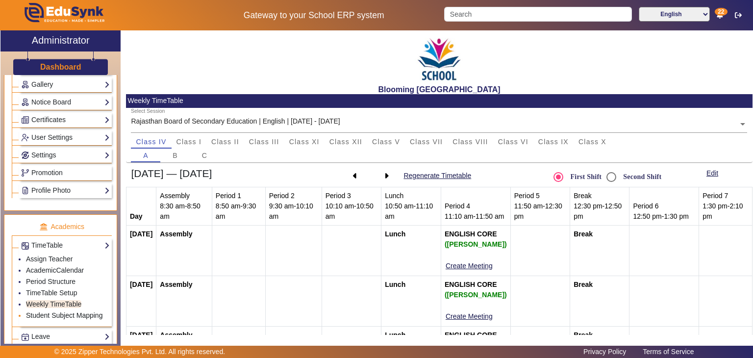
click at [45, 311] on link "Student Subject Mapping" at bounding box center [64, 315] width 76 height 8
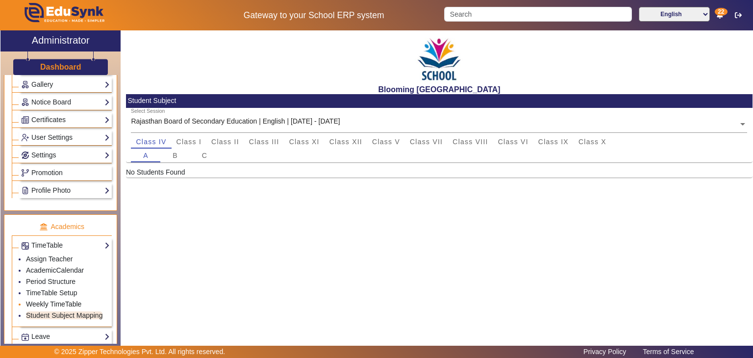
click at [44, 300] on link "Weekly TimeTable" at bounding box center [53, 304] width 55 height 8
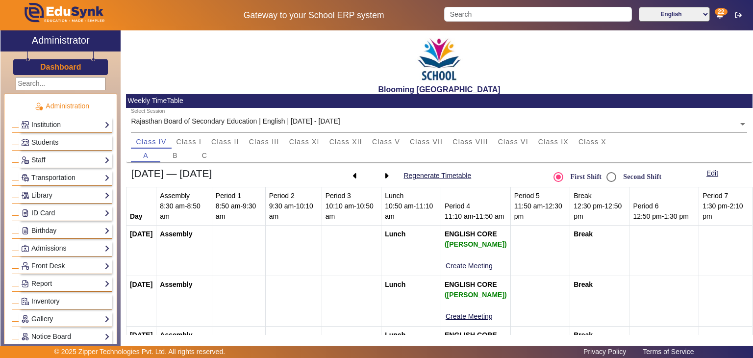
scroll to position [234, 0]
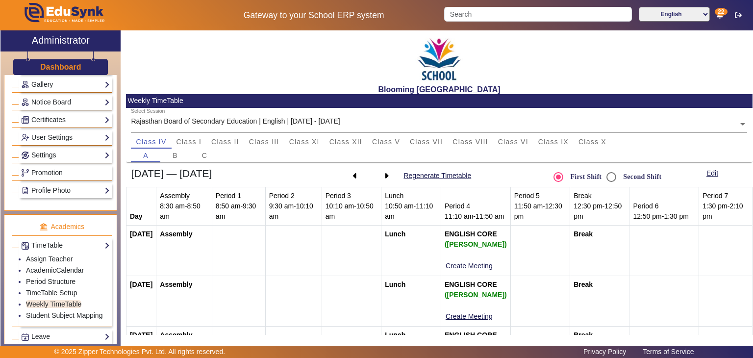
click at [115, 142] on div "Administration Institution Institution Details Session Configuration Classes/Ba…" at bounding box center [60, 209] width 120 height 269
